Goal: Transaction & Acquisition: Purchase product/service

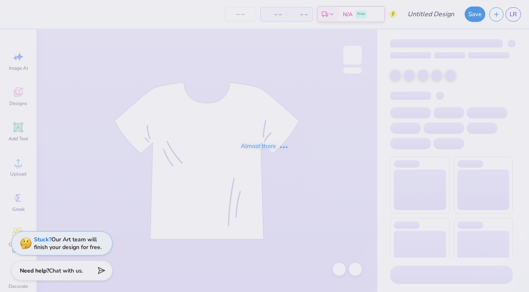
type input "[GEOGRAPHIC_DATA]"
type input "27"
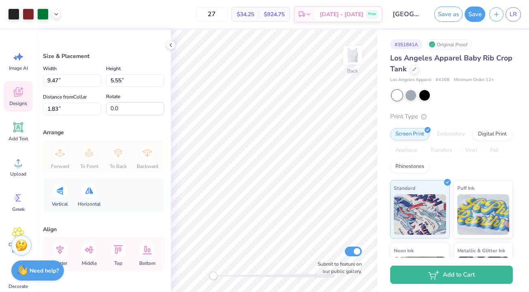
click at [21, 101] on span "Designs" at bounding box center [18, 103] width 18 height 6
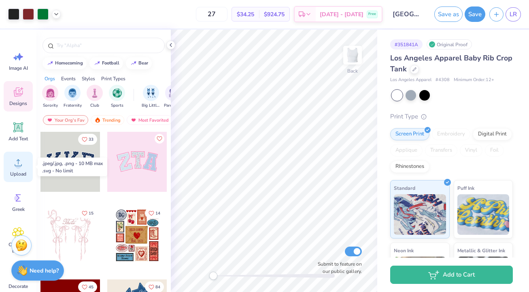
click at [20, 166] on icon at bounding box center [18, 162] width 7 height 7
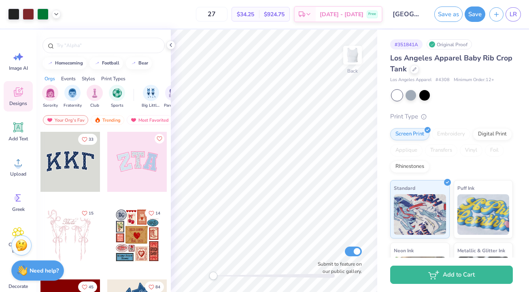
click at [194, 7] on div "27 $34.25 Per Item $924.75 Total Est. Delivery [DATE] - [DATE] Free" at bounding box center [224, 14] width 318 height 28
click at [172, 45] on icon at bounding box center [171, 45] width 6 height 6
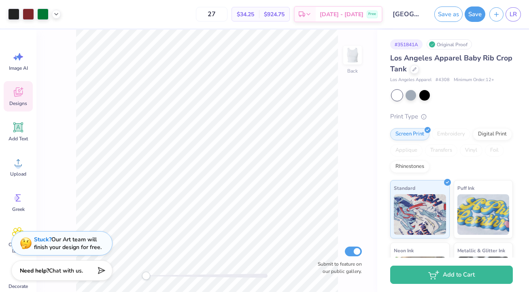
scroll to position [63, 0]
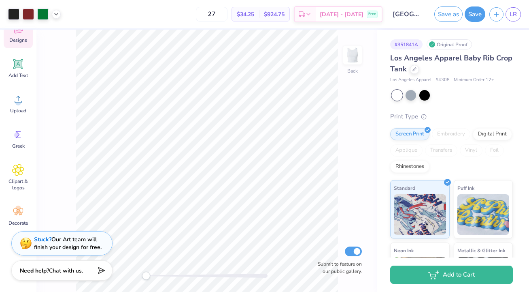
click at [130, 283] on div "Back Submit to feature on our public gallery." at bounding box center [206, 161] width 341 height 262
